Goal: Transaction & Acquisition: Purchase product/service

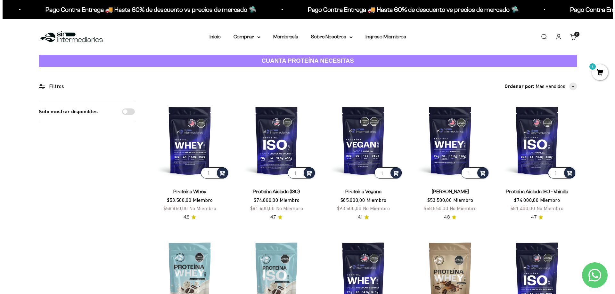
scroll to position [192, 0]
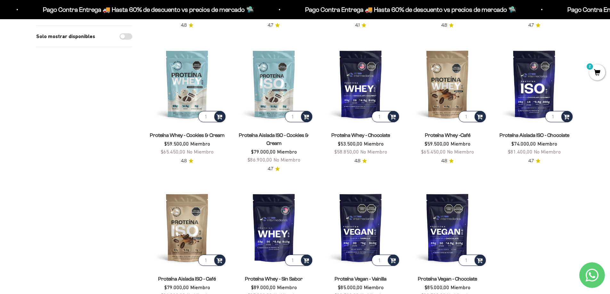
click at [596, 73] on span "2" at bounding box center [597, 72] width 16 height 16
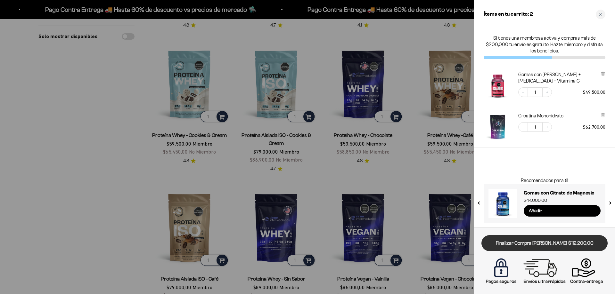
click at [536, 241] on link "Finalizar Compra [PERSON_NAME] $112.200,00" at bounding box center [544, 243] width 126 height 16
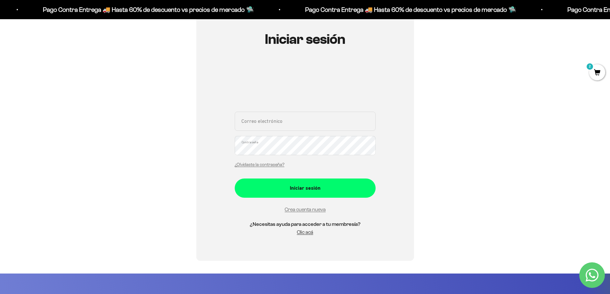
scroll to position [96, 0]
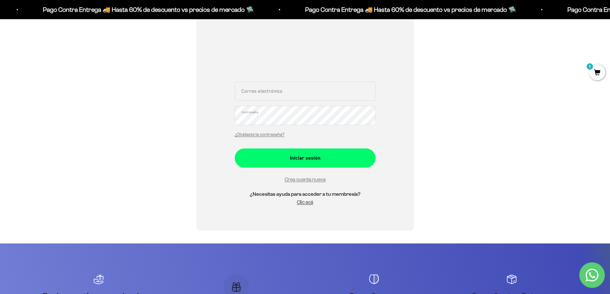
click at [263, 95] on input "Correo electrónico" at bounding box center [305, 91] width 141 height 19
type input "V"
type input "vane-2710@hotmail.com"
click at [235, 149] on button "Iniciar sesión" at bounding box center [305, 158] width 141 height 19
